Goal: Information Seeking & Learning: Learn about a topic

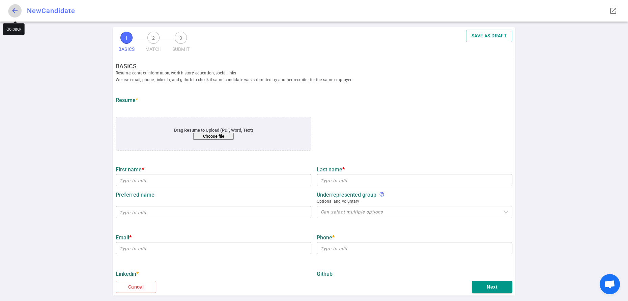
click at [18, 10] on span "arrow_back" at bounding box center [15, 11] width 8 height 8
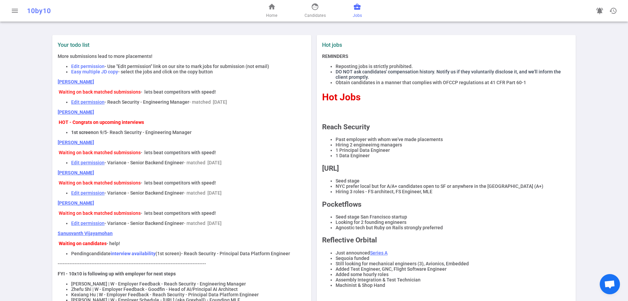
click at [361, 11] on span "business_center" at bounding box center [357, 7] width 8 height 8
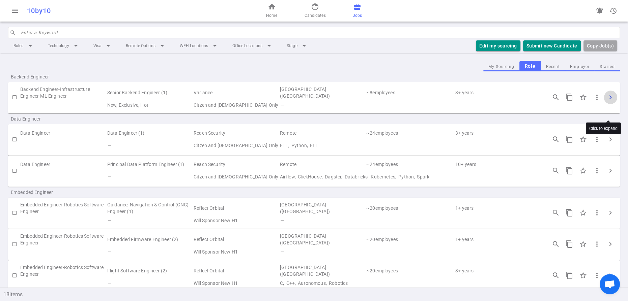
click at [611, 101] on span "chevron_right" at bounding box center [610, 97] width 8 height 8
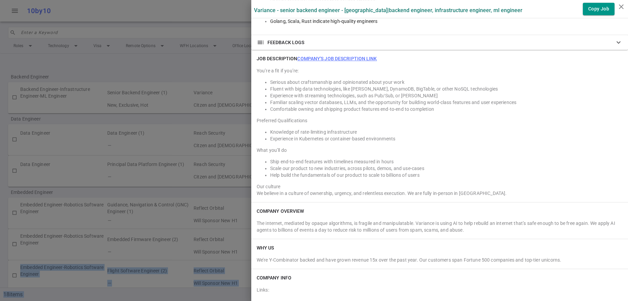
scroll to position [739, 0]
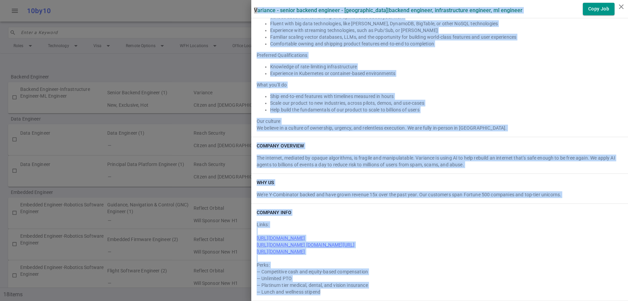
drag, startPoint x: 256, startPoint y: 8, endPoint x: 391, endPoint y: 294, distance: 316.7
copy div "Variance - Senior Backend Engineer - San Francisco | Backend Engineer, Infrastr…"
